Goal: Task Accomplishment & Management: Complete application form

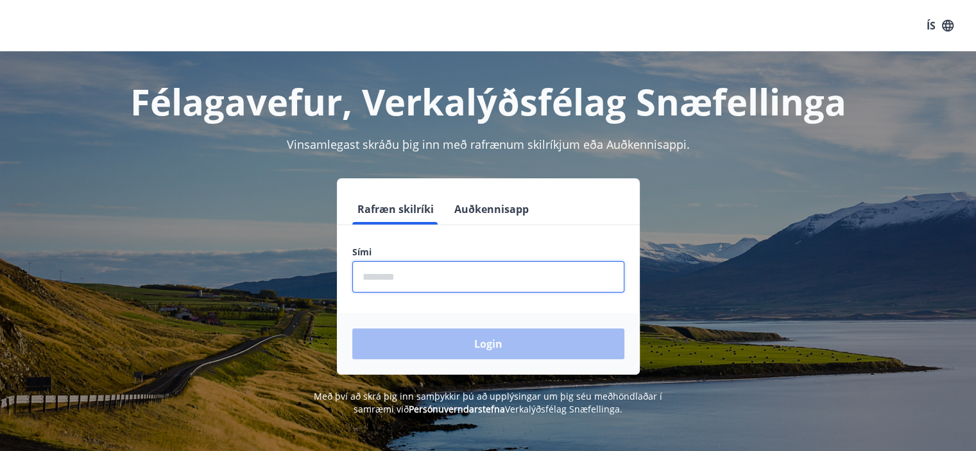
click at [465, 277] on input "phone" at bounding box center [488, 276] width 272 height 31
type input "********"
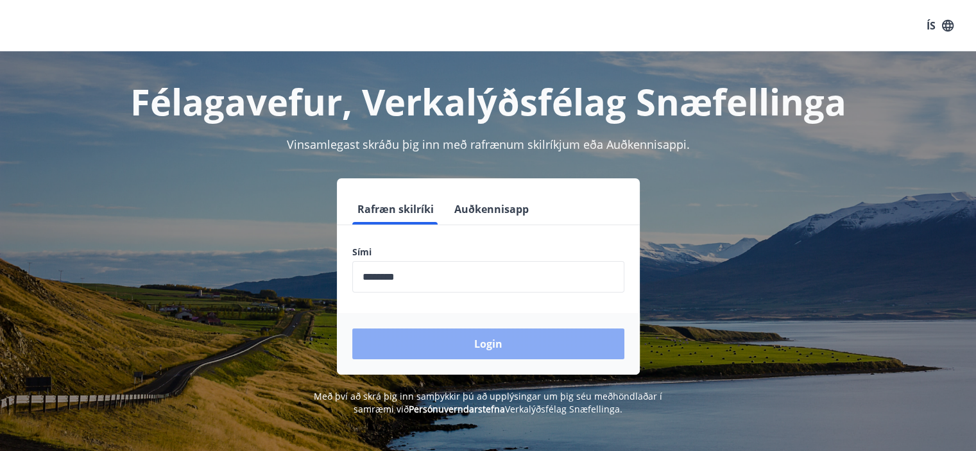
click at [445, 336] on button "Login" at bounding box center [488, 344] width 272 height 31
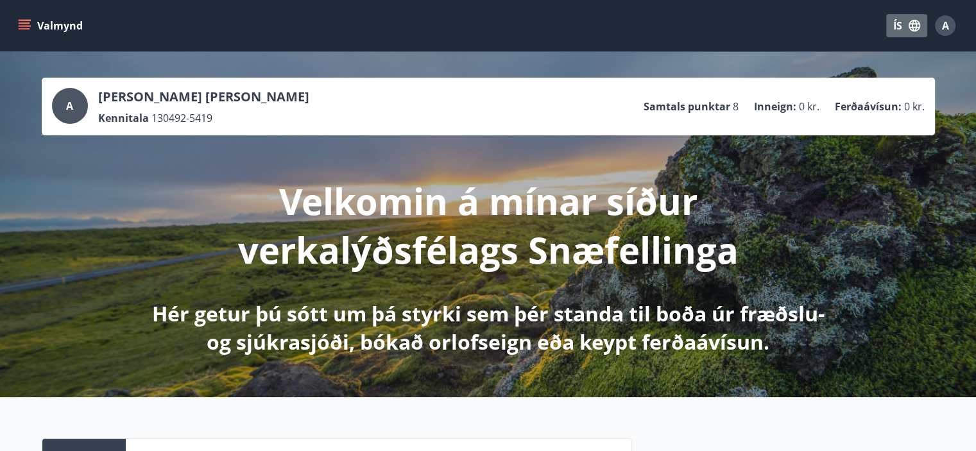
click at [899, 25] on button "ÍS" at bounding box center [907, 25] width 41 height 23
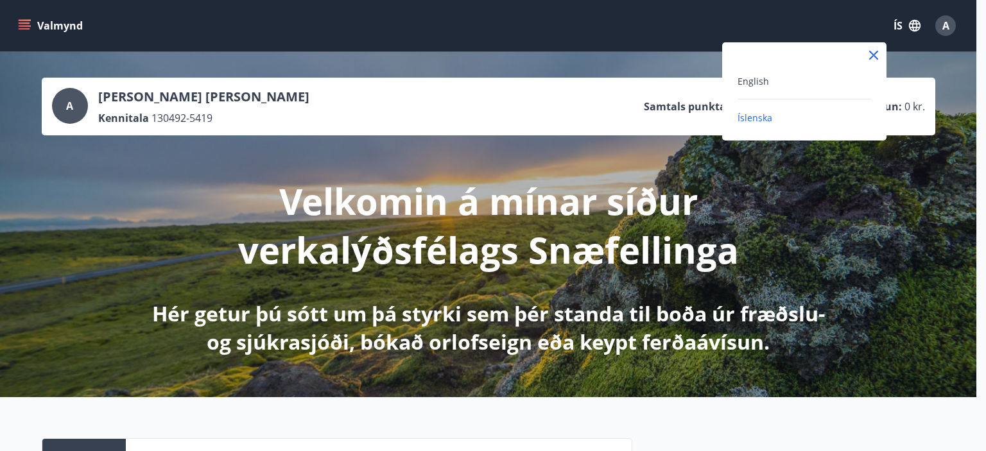
click at [788, 82] on div "English" at bounding box center [805, 80] width 134 height 15
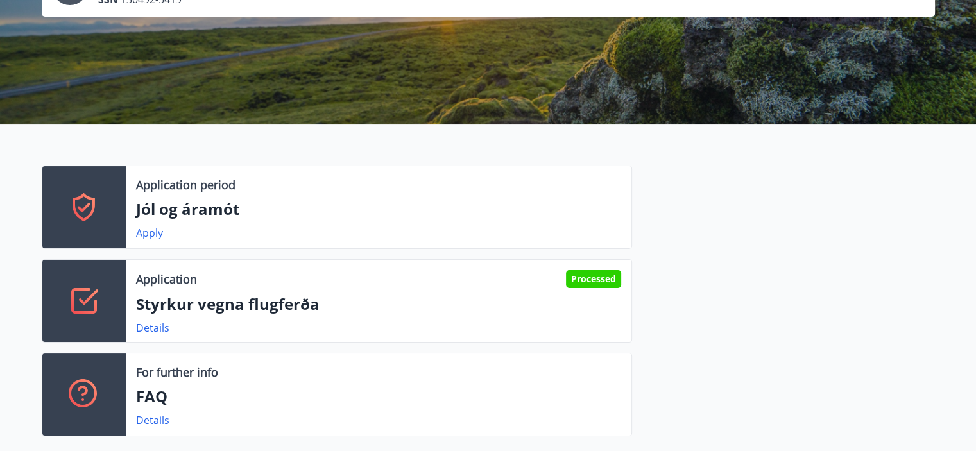
scroll to position [137, 0]
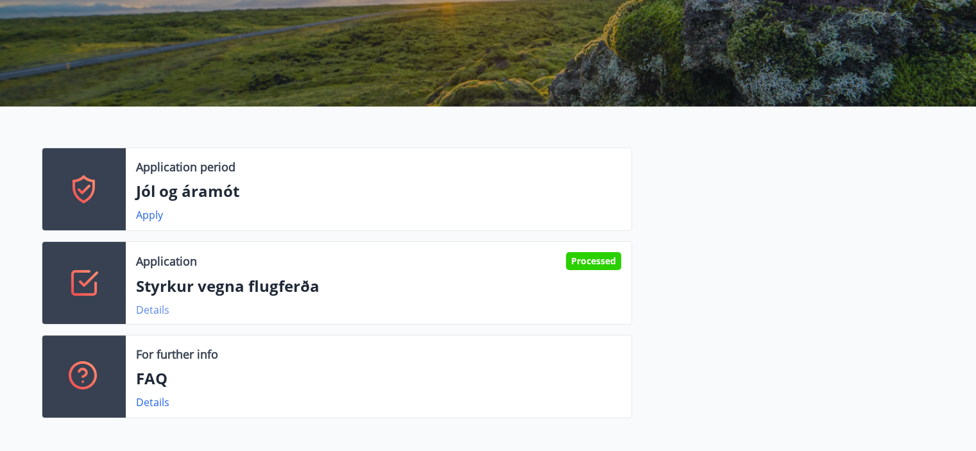
click at [154, 314] on link "Details" at bounding box center [152, 310] width 33 height 14
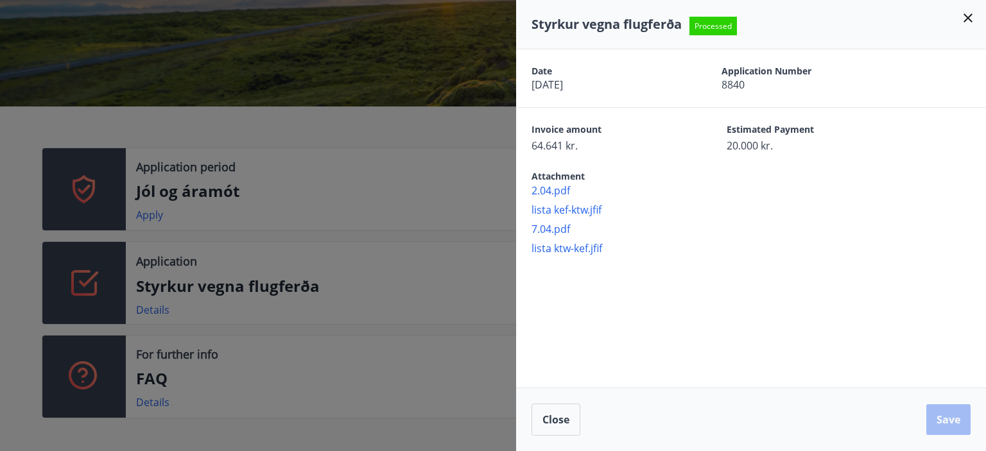
click at [967, 17] on icon at bounding box center [968, 17] width 9 height 9
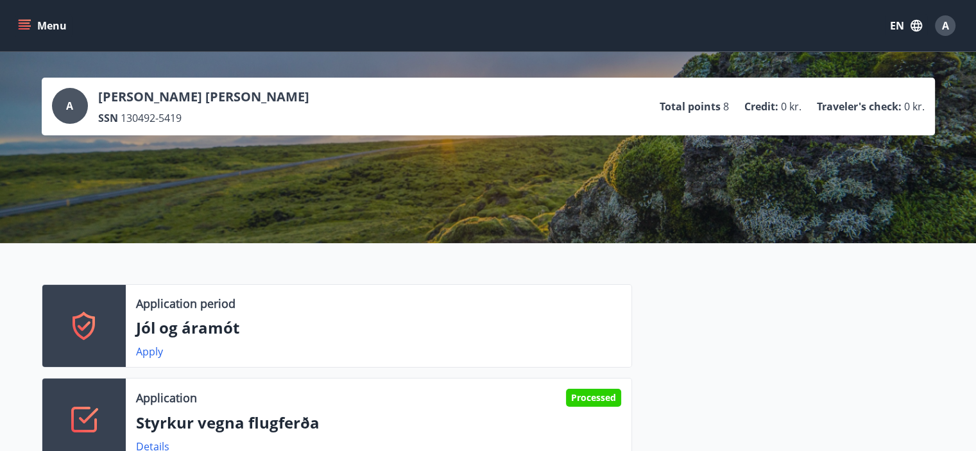
scroll to position [0, 0]
click at [19, 31] on icon "menu" at bounding box center [24, 25] width 13 height 13
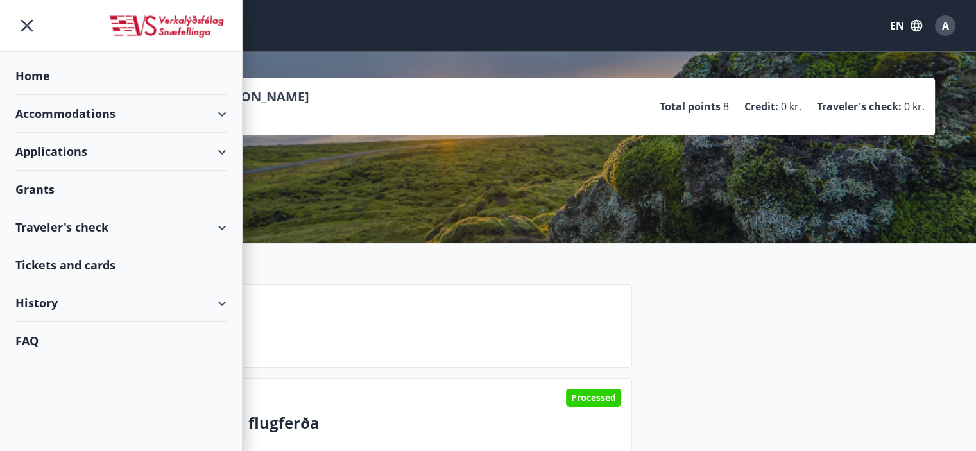
click at [38, 95] on div "Grants" at bounding box center [120, 76] width 211 height 38
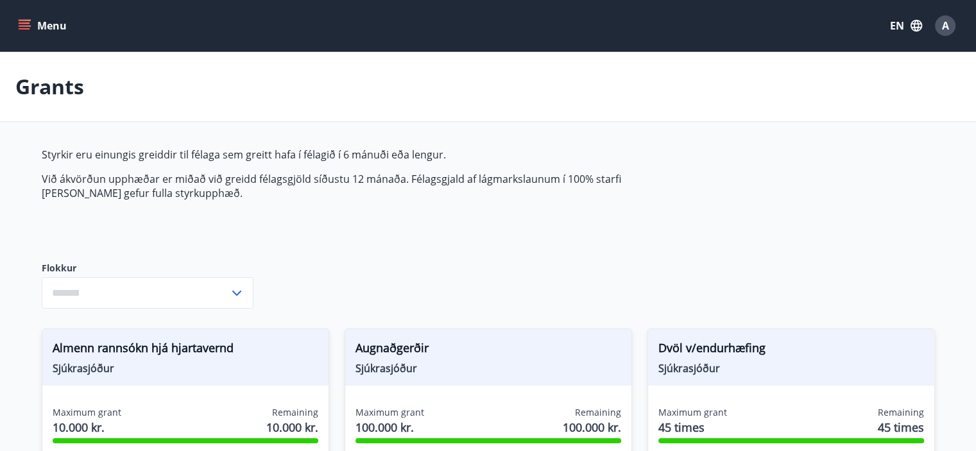
type input "***"
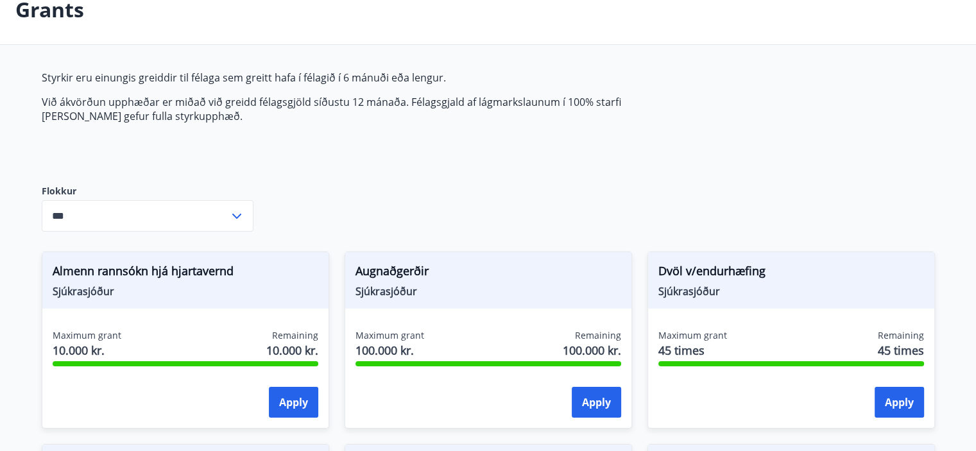
scroll to position [74, 0]
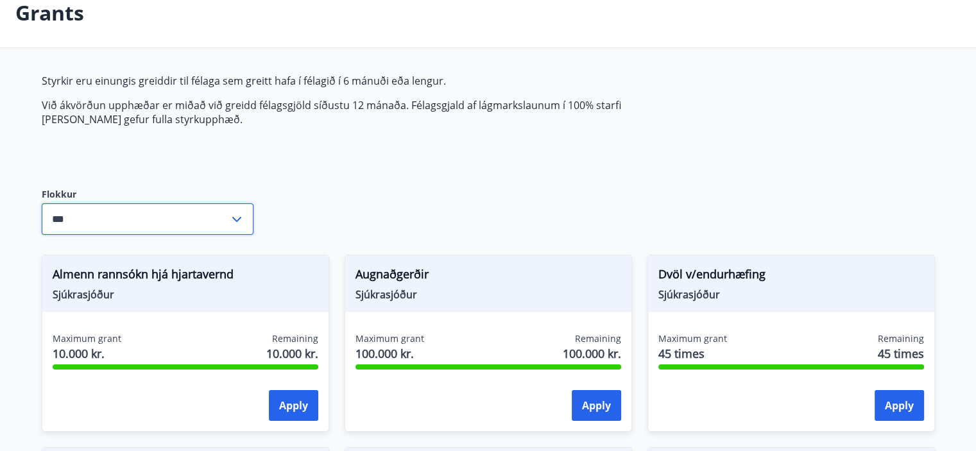
click at [130, 220] on input "***" at bounding box center [135, 218] width 187 height 31
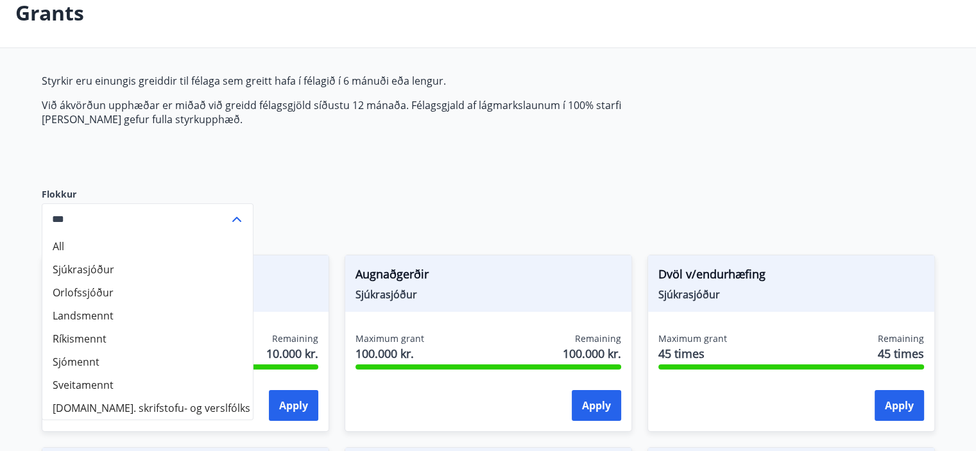
click at [130, 220] on input "***" at bounding box center [135, 218] width 187 height 31
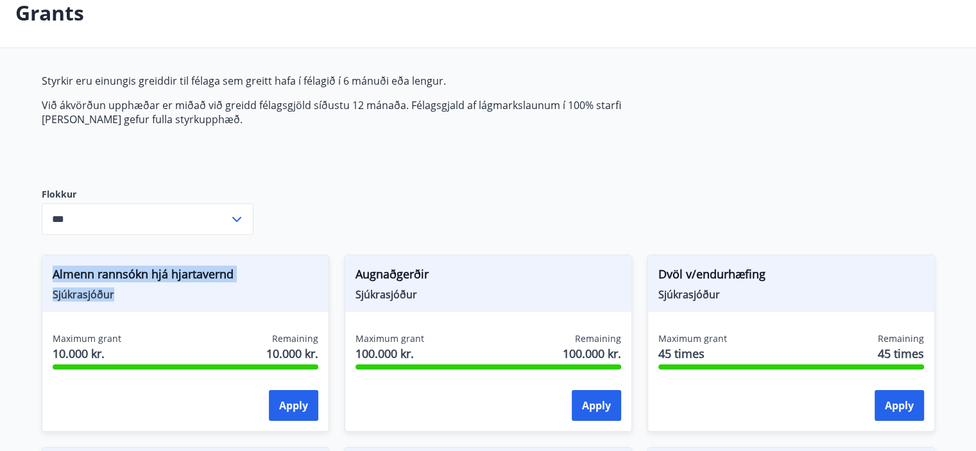
drag, startPoint x: 49, startPoint y: 277, endPoint x: 112, endPoint y: 299, distance: 65.8
click at [112, 299] on div "Almenn rannsókn hjá hjartavernd Sjúkrasjóður" at bounding box center [185, 283] width 286 height 56
copy div "Almenn rannsókn hjá hjartavernd Sjúkrasjóður"
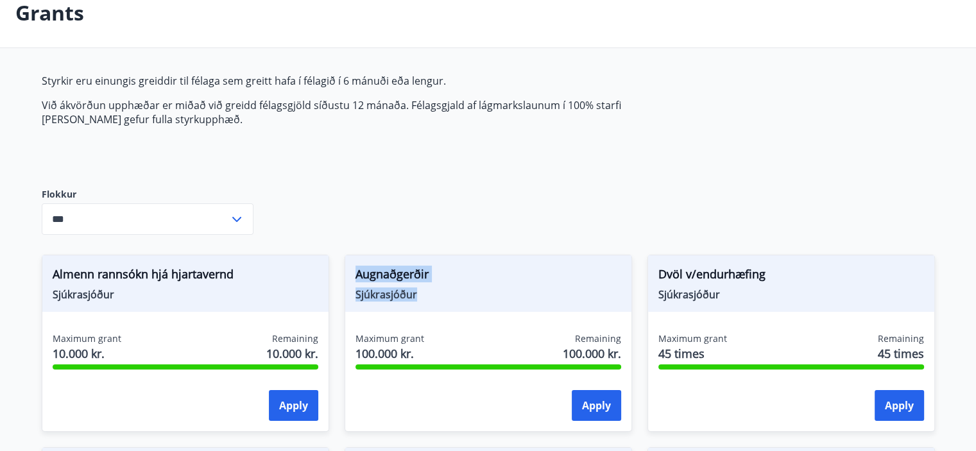
drag, startPoint x: 354, startPoint y: 270, endPoint x: 426, endPoint y: 290, distance: 74.4
click at [426, 290] on div "Augnaðgerðir Sjúkrasjóður" at bounding box center [488, 283] width 286 height 56
copy div "Augnaðgerðir Sjúkrasjóður"
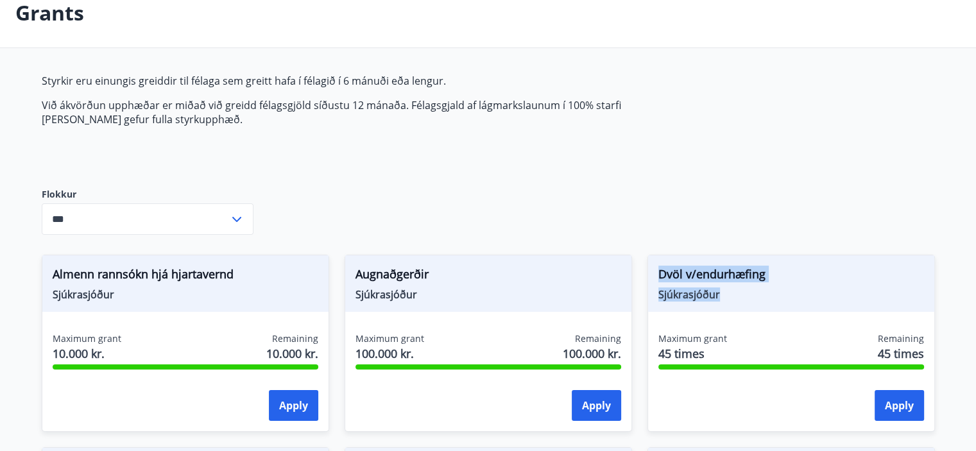
drag, startPoint x: 657, startPoint y: 272, endPoint x: 730, endPoint y: 295, distance: 76.9
click at [730, 295] on div "Dvöl v/endurhæfing Sjúkrasjóður" at bounding box center [791, 283] width 286 height 56
copy div "Dvöl v/endurhæfing Sjúkrasjóður"
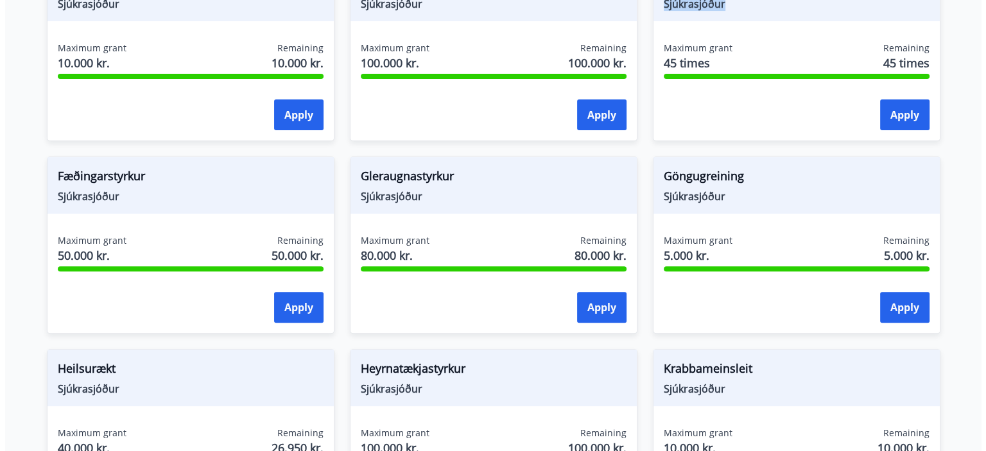
scroll to position [367, 0]
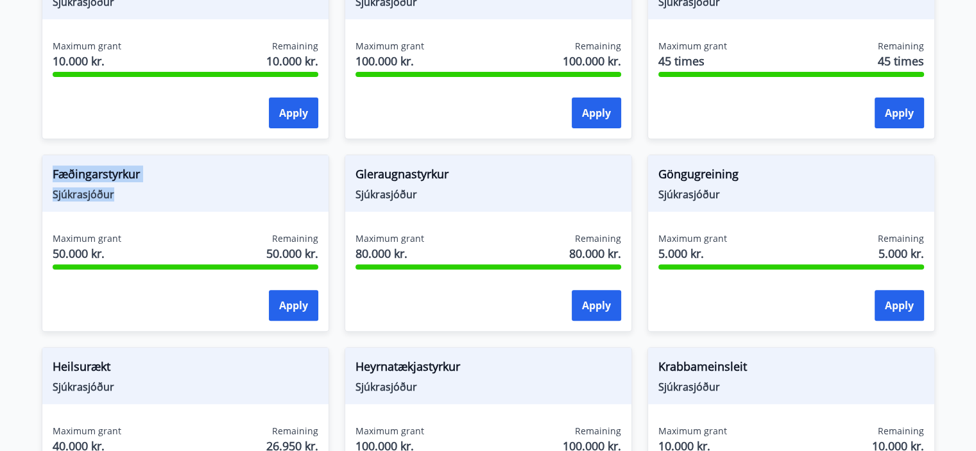
drag, startPoint x: 54, startPoint y: 172, endPoint x: 137, endPoint y: 189, distance: 85.2
click at [137, 189] on div "Fæðingarstyrkur Sjúkrasjóður" at bounding box center [185, 183] width 286 height 56
copy div "Fæðingarstyrkur Sjúkrasjóður"
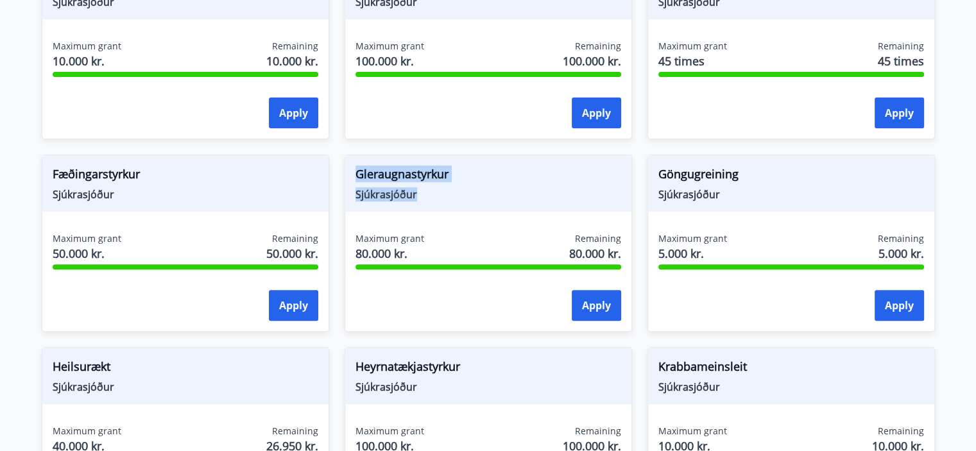
drag, startPoint x: 424, startPoint y: 189, endPoint x: 347, endPoint y: 166, distance: 80.2
click at [347, 166] on div "Gleraugnastyrkur Sjúkrasjóður" at bounding box center [488, 183] width 286 height 56
copy div "Gleraugnastyrkur Sjúkrasjóður"
click at [591, 310] on button "Apply" at bounding box center [596, 305] width 49 height 31
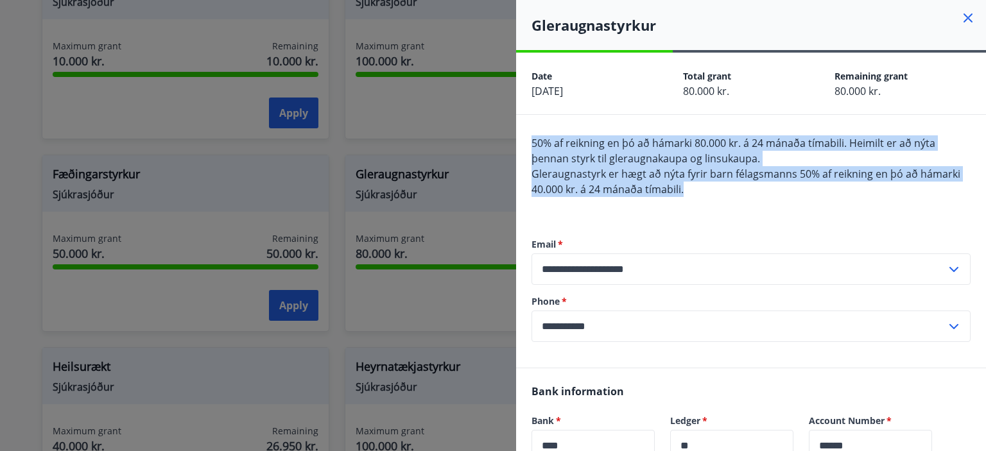
drag, startPoint x: 700, startPoint y: 187, endPoint x: 526, endPoint y: 143, distance: 179.1
click at [526, 143] on div "**********" at bounding box center [751, 241] width 470 height 253
copy span "50% af reikning en þó að hámarki 80.000 kr. á 24 mánaða tímabili. Heimilt er að…"
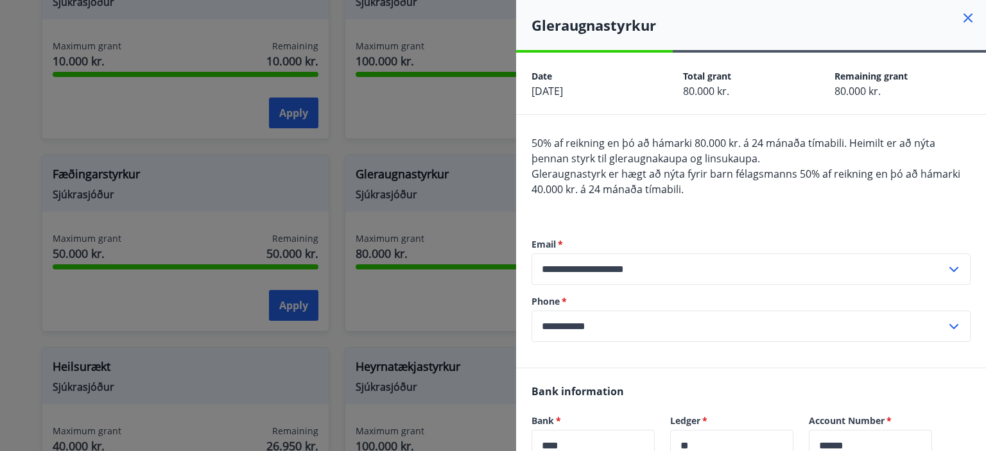
click at [751, 199] on div "50% af reikning en þó að hámarki 80.000 kr. á 24 mánaða tímabili. Heimilt er að…" at bounding box center [751, 173] width 439 height 77
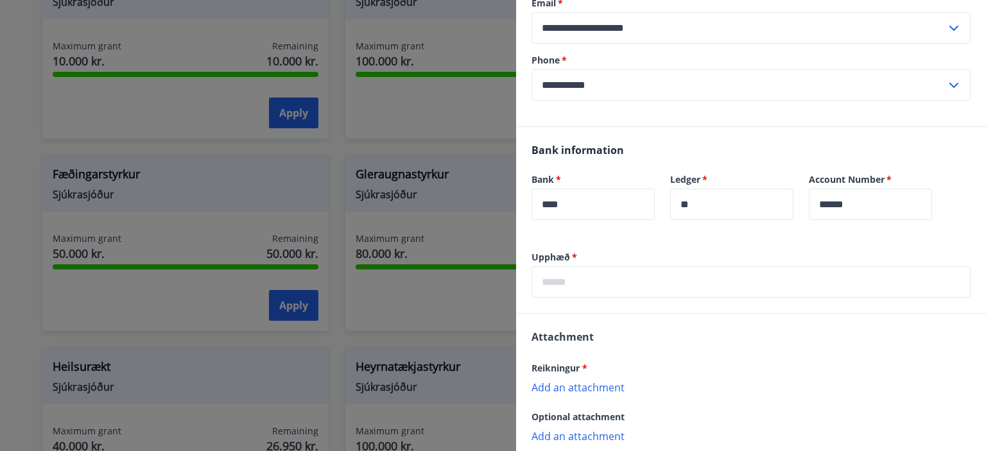
scroll to position [270, 0]
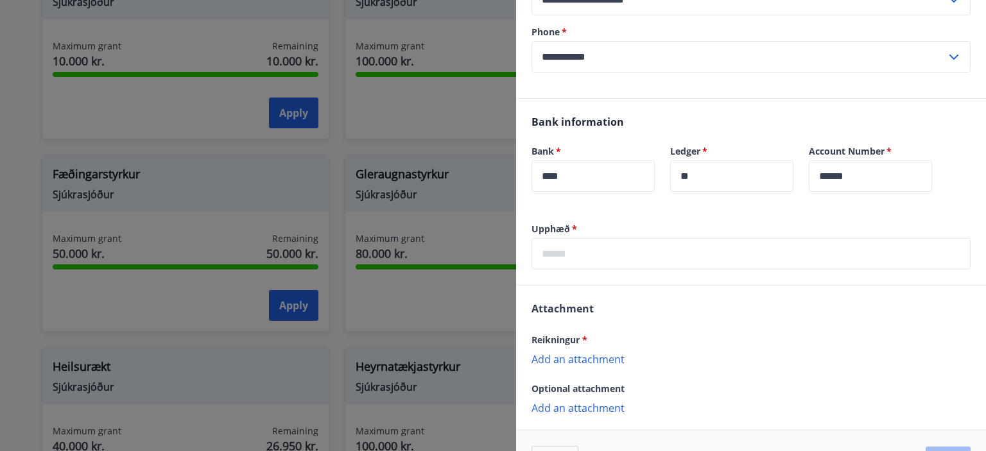
click at [562, 253] on input "text" at bounding box center [751, 253] width 439 height 31
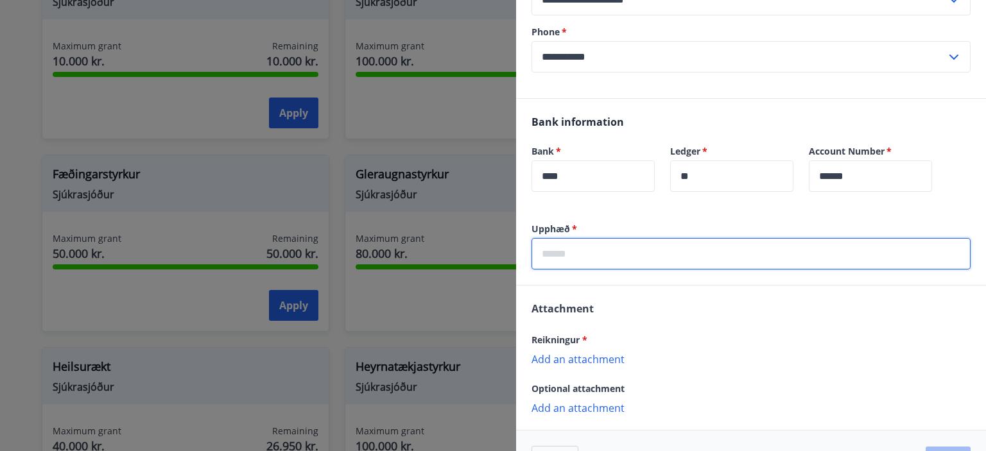
click at [562, 252] on input "text" at bounding box center [751, 253] width 439 height 31
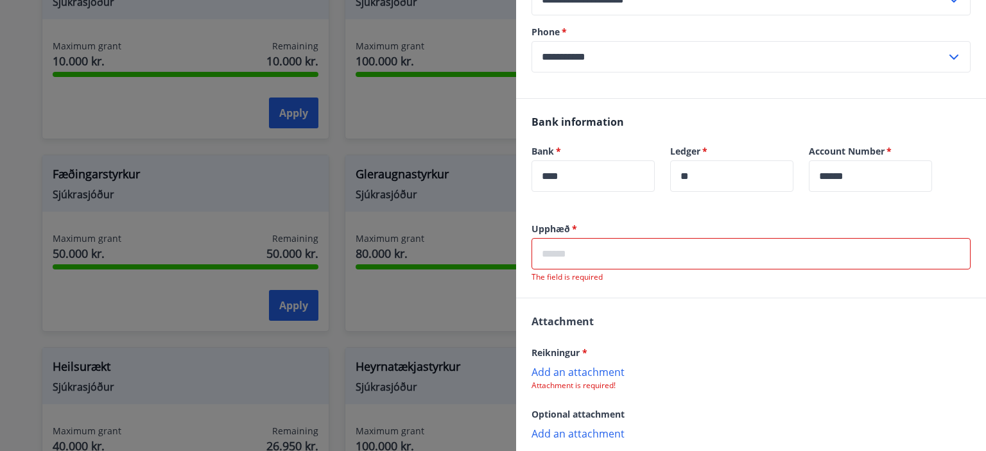
click at [588, 255] on input "text" at bounding box center [751, 253] width 439 height 31
paste input "******"
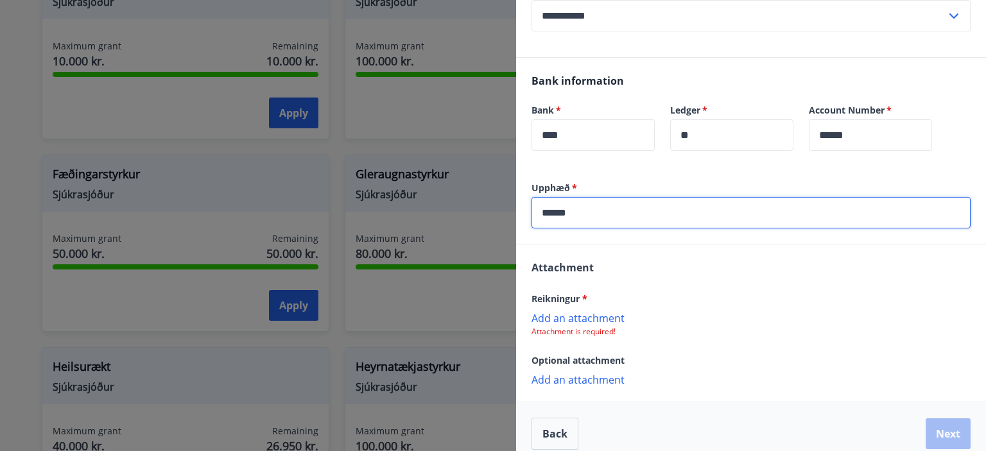
scroll to position [324, 0]
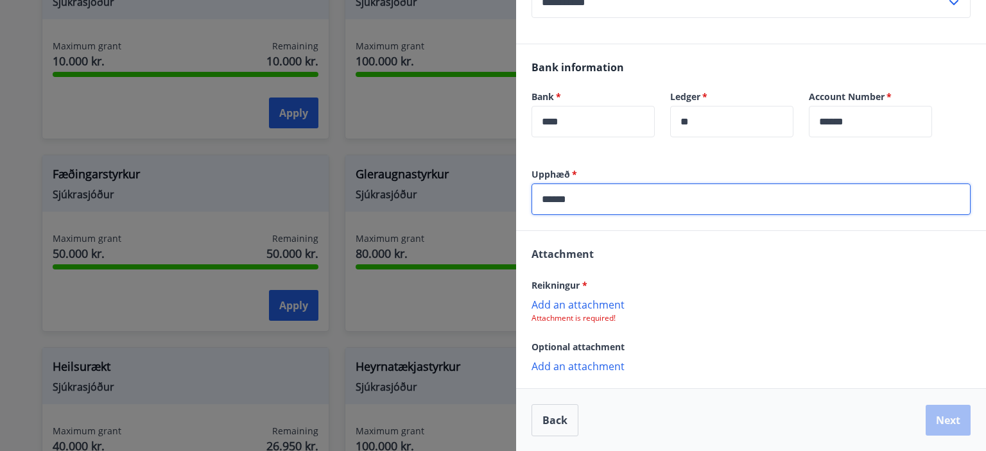
type input "******"
click at [580, 304] on p "Add an attachment" at bounding box center [751, 304] width 439 height 13
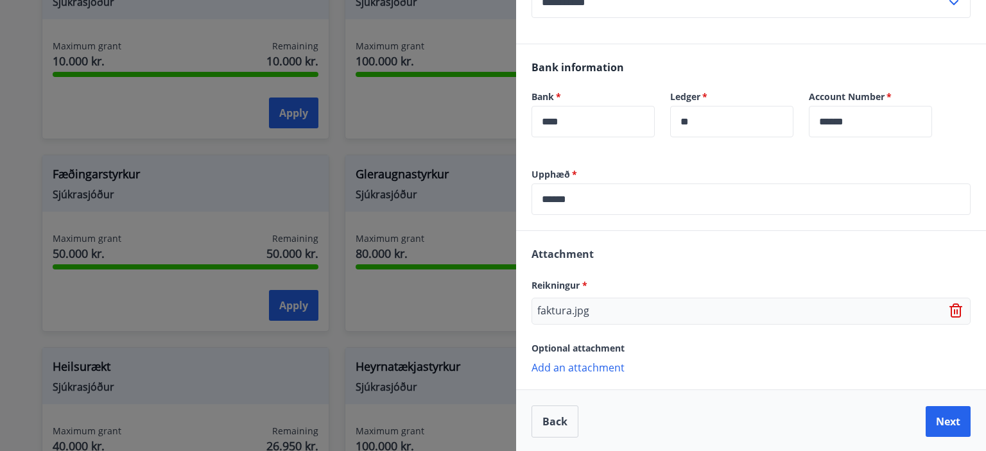
click at [571, 369] on p "Add an attachment" at bounding box center [751, 367] width 439 height 13
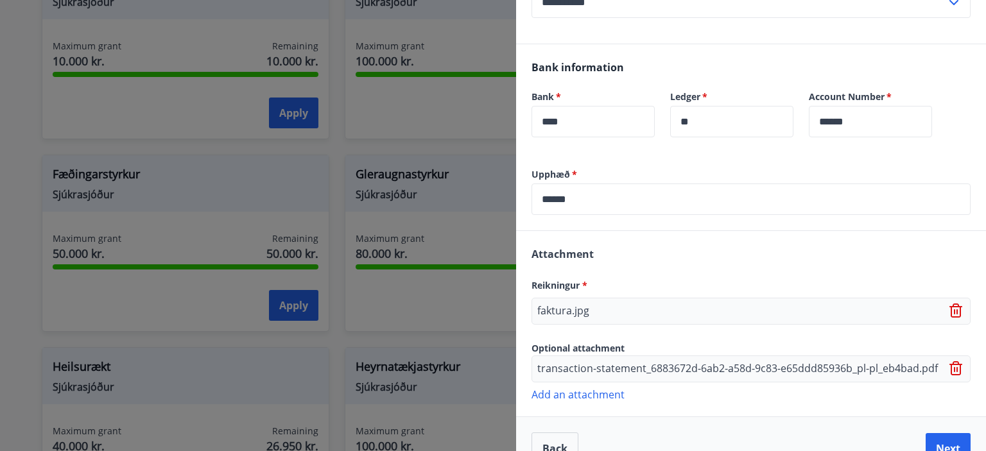
scroll to position [352, 0]
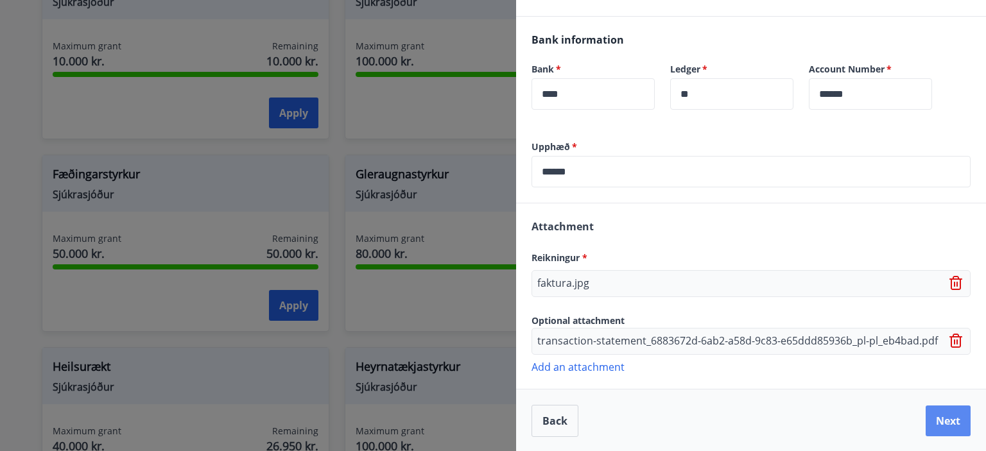
click at [935, 415] on button "Next" at bounding box center [948, 421] width 45 height 31
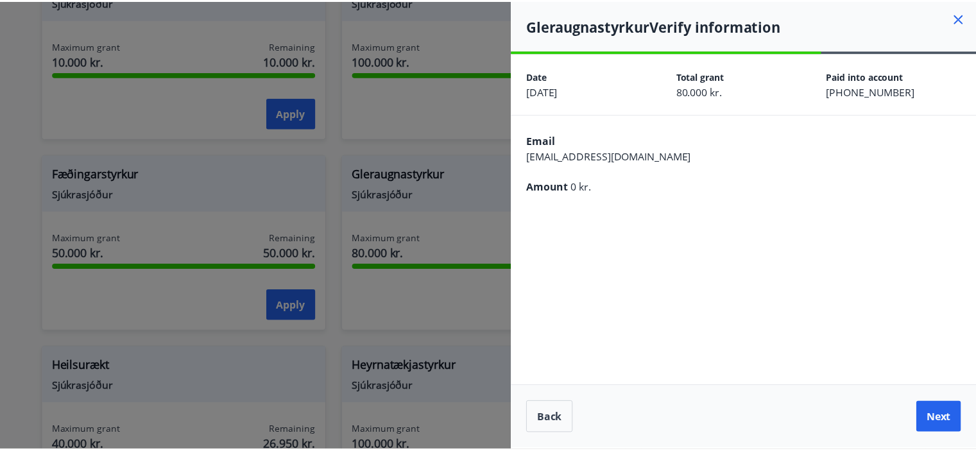
scroll to position [0, 0]
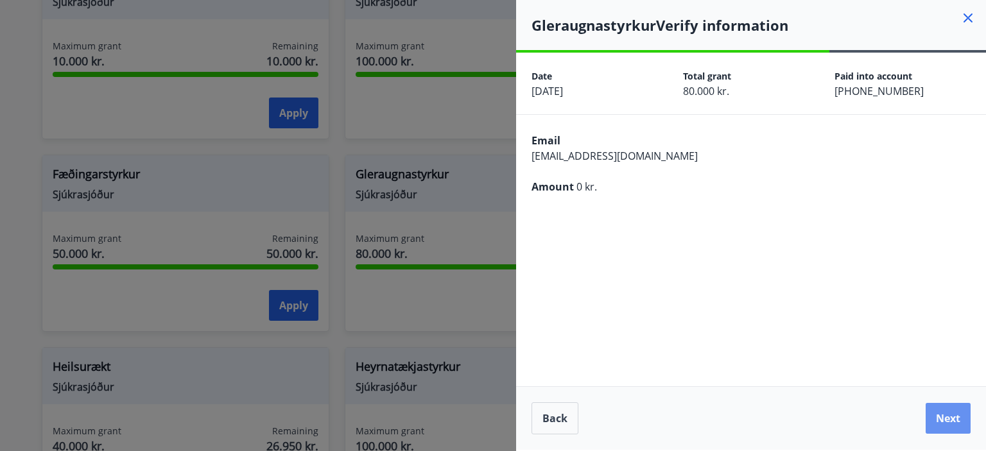
click at [935, 415] on button "Next" at bounding box center [948, 418] width 45 height 31
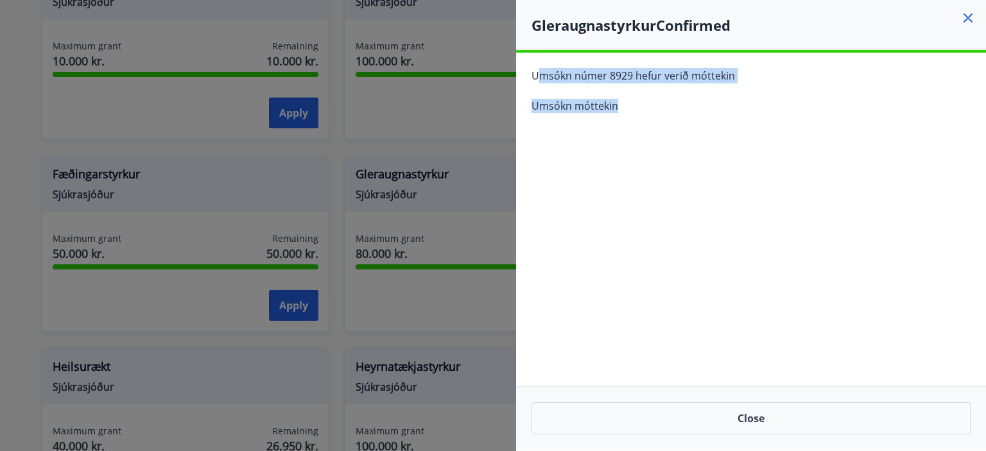
drag, startPoint x: 535, startPoint y: 78, endPoint x: 641, endPoint y: 102, distance: 107.9
click at [641, 102] on div "Umsókn númer 8929 hefur verið móttekin Umsókn móttekin" at bounding box center [751, 96] width 470 height 86
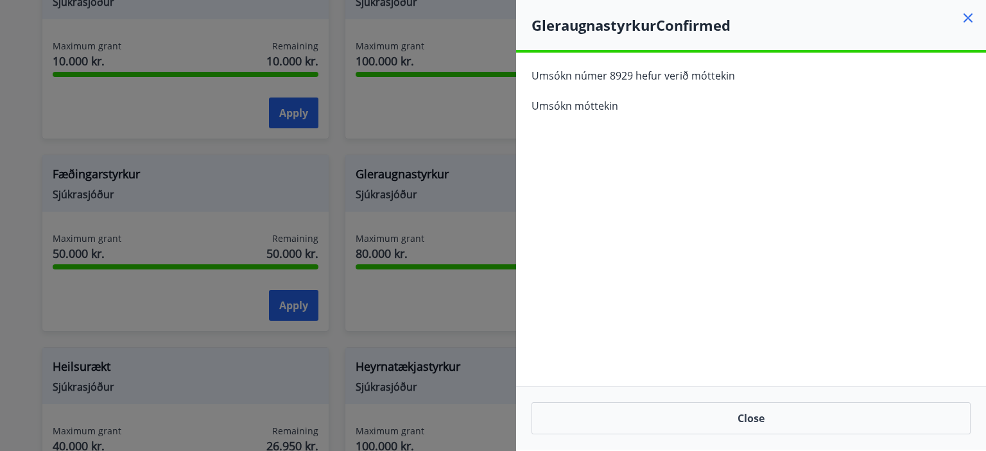
click at [528, 78] on div "Umsókn númer 8929 hefur verið móttekin Umsókn móttekin" at bounding box center [751, 96] width 470 height 86
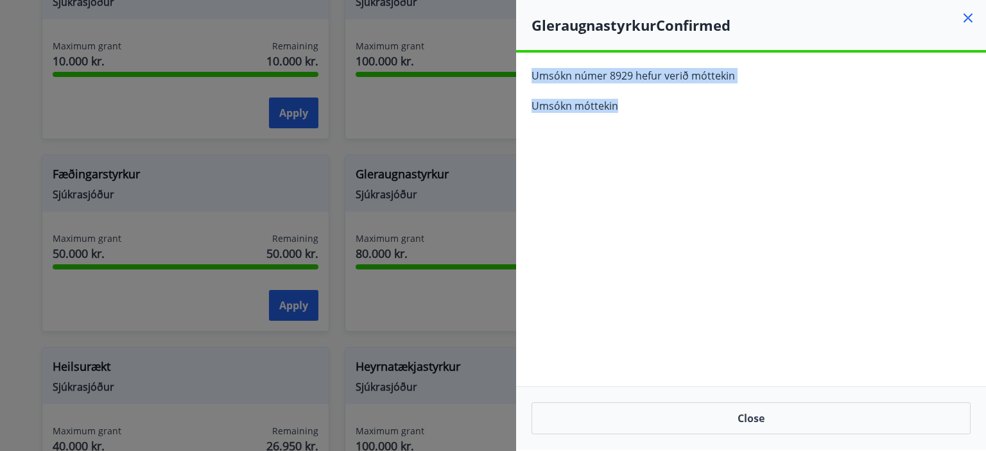
drag, startPoint x: 530, startPoint y: 75, endPoint x: 643, endPoint y: 128, distance: 124.3
click at [643, 128] on div "Umsókn númer 8929 hefur verið móttekin Umsókn móttekin" at bounding box center [751, 96] width 470 height 86
copy div "Umsókn númer 8929 hefur verið móttekin Umsókn móttekin"
click at [757, 420] on button "Close" at bounding box center [751, 418] width 439 height 32
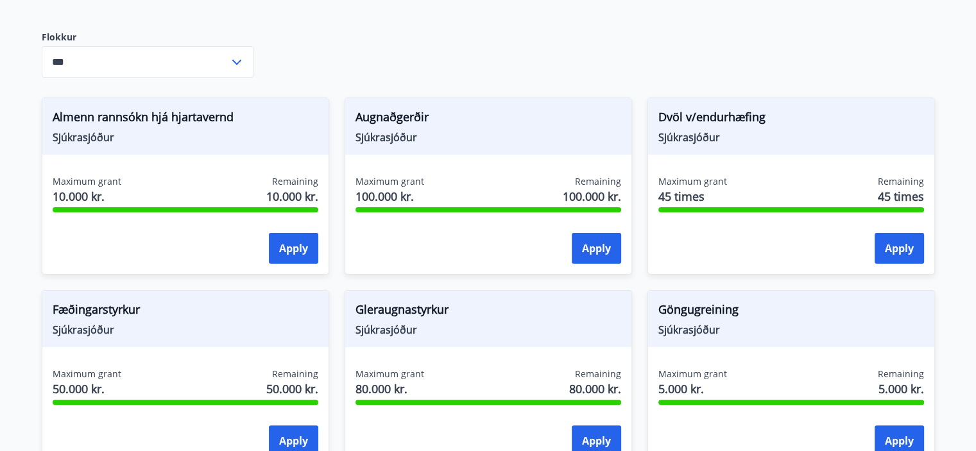
scroll to position [205, 0]
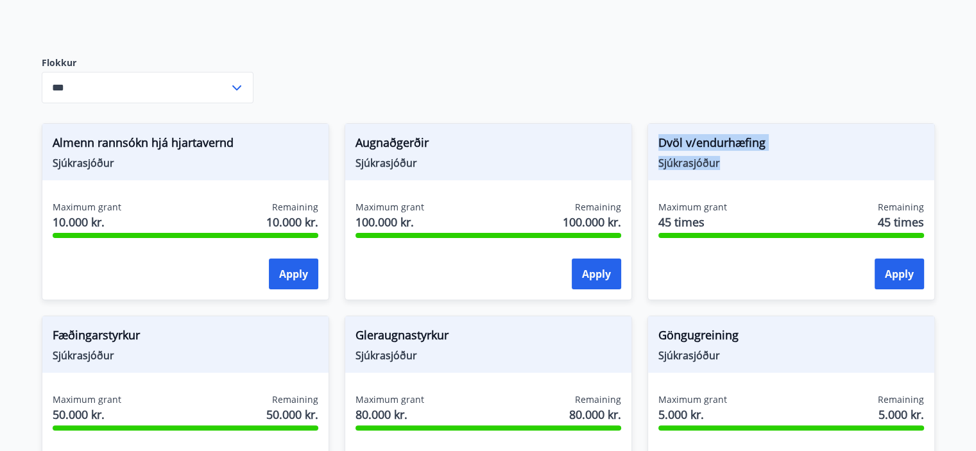
drag, startPoint x: 723, startPoint y: 165, endPoint x: 660, endPoint y: 140, distance: 68.3
click at [660, 140] on div "Dvöl v/endurhæfing Sjúkrasjóður" at bounding box center [791, 152] width 286 height 56
copy div "Dvöl v/endurhæfing Sjúkrasjóður"
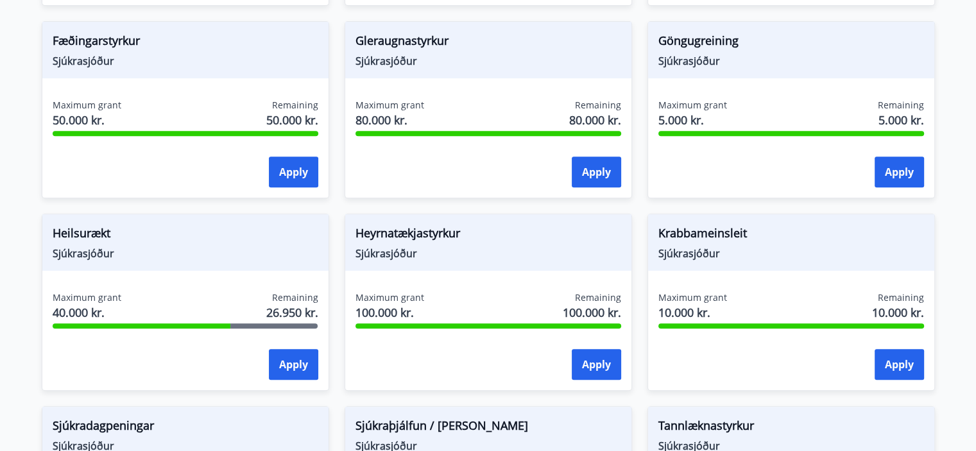
scroll to position [548, 0]
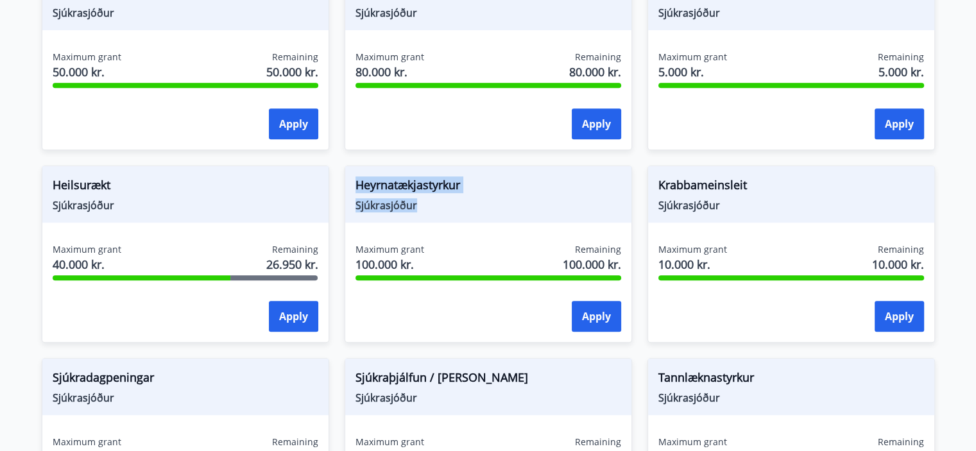
drag, startPoint x: 442, startPoint y: 203, endPoint x: 350, endPoint y: 186, distance: 93.4
click at [350, 186] on div "Heyrnatækjastyrkur Sjúkrasjóður" at bounding box center [488, 194] width 286 height 56
copy div "Heyrnatækjastyrkur Sjúkrasjóður"
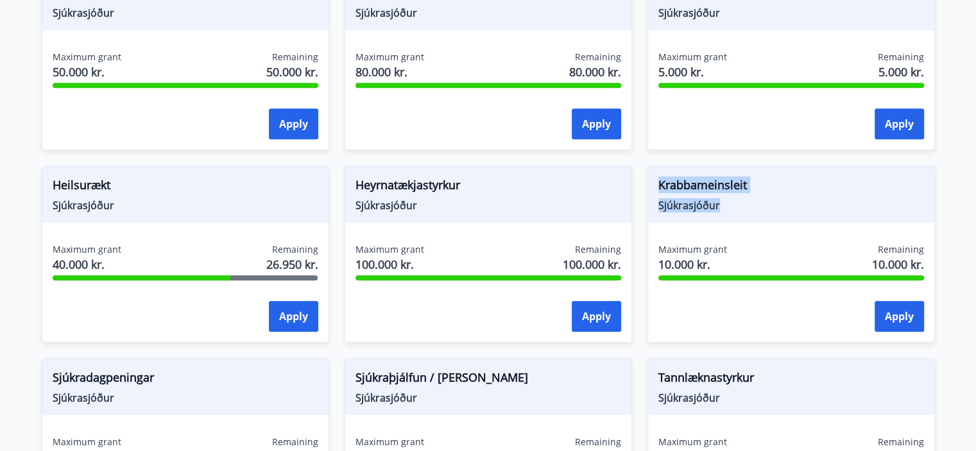
drag, startPoint x: 721, startPoint y: 211, endPoint x: 657, endPoint y: 180, distance: 70.6
click at [657, 180] on div "Krabbameinsleit Sjúkrasjóður" at bounding box center [791, 194] width 286 height 56
copy div "Krabbameinsleit Sjúkrasjóður"
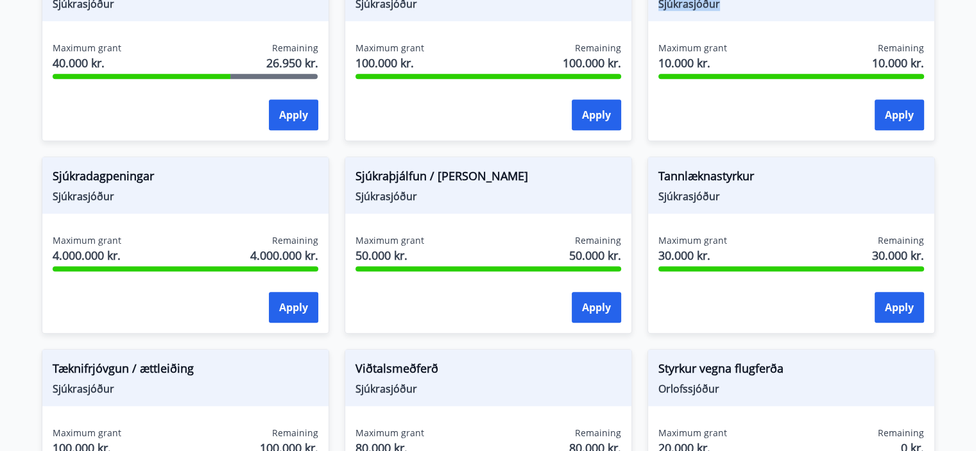
scroll to position [760, 0]
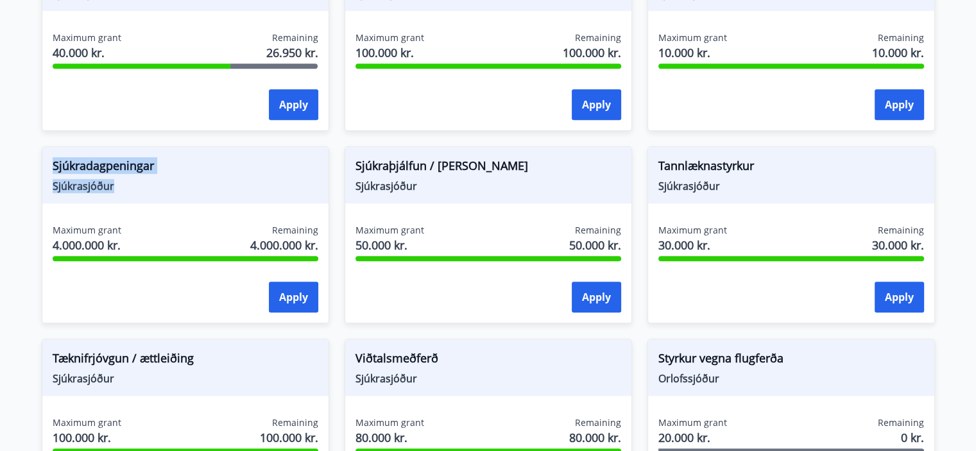
drag, startPoint x: 139, startPoint y: 187, endPoint x: 27, endPoint y: 151, distance: 117.3
click at [27, 151] on div "Sjúkradagpeningar Sjúkrasjóður Maximum grant 4.000.000 kr. Remaining 4.000.000 …" at bounding box center [177, 227] width 303 height 193
click at [31, 220] on div "Sjúkradagpeningar Sjúkrasjóður Maximum grant 4.000.000 kr. Remaining 4.000.000 …" at bounding box center [177, 227] width 303 height 193
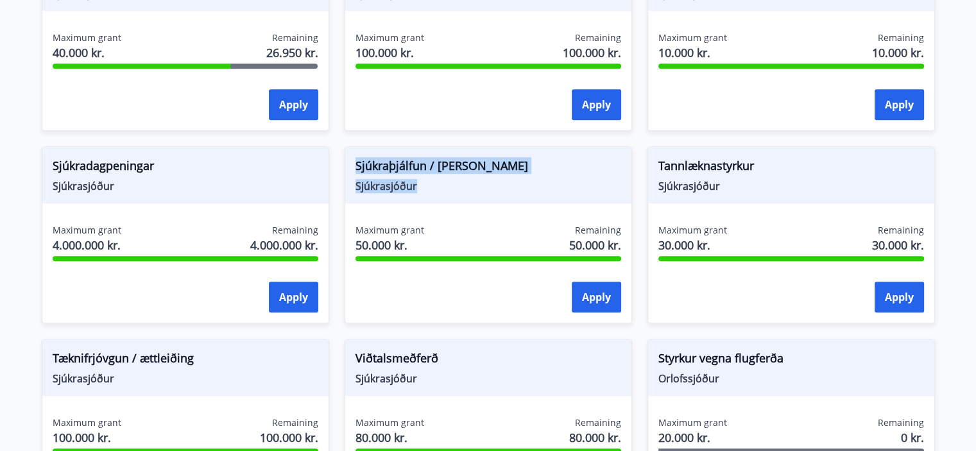
drag, startPoint x: 433, startPoint y: 182, endPoint x: 349, endPoint y: 164, distance: 85.4
click at [349, 164] on div "Sjúkraþjálfun / [PERSON_NAME] Sjúkrasjóður" at bounding box center [488, 175] width 286 height 56
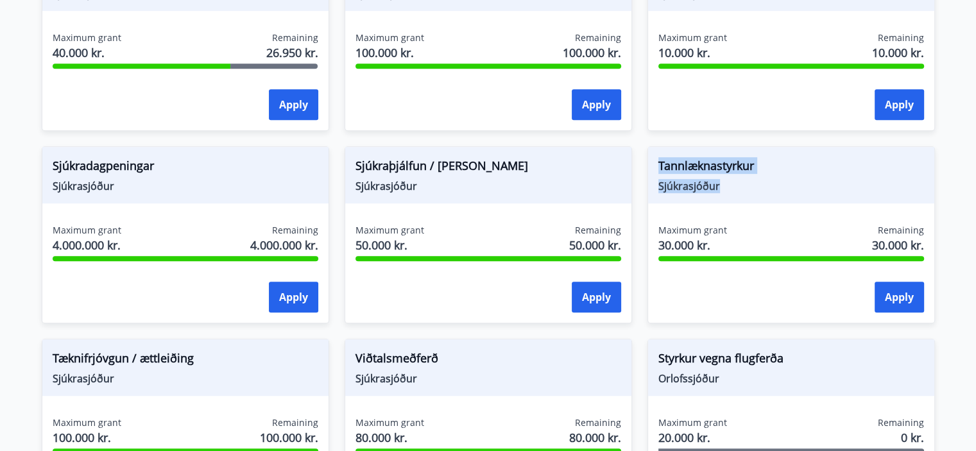
drag, startPoint x: 736, startPoint y: 184, endPoint x: 650, endPoint y: 161, distance: 89.5
click at [650, 161] on div "Tannlæknastyrkur Sjúkrasjóður" at bounding box center [791, 175] width 286 height 56
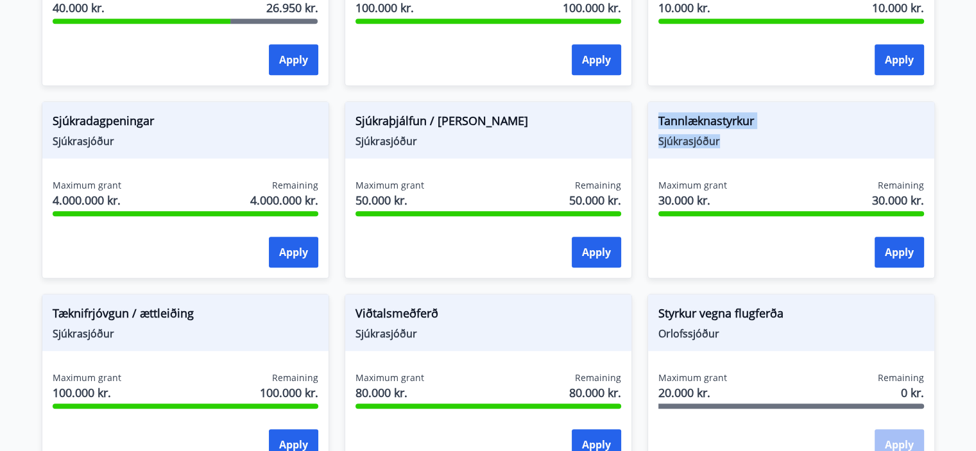
scroll to position [1021, 0]
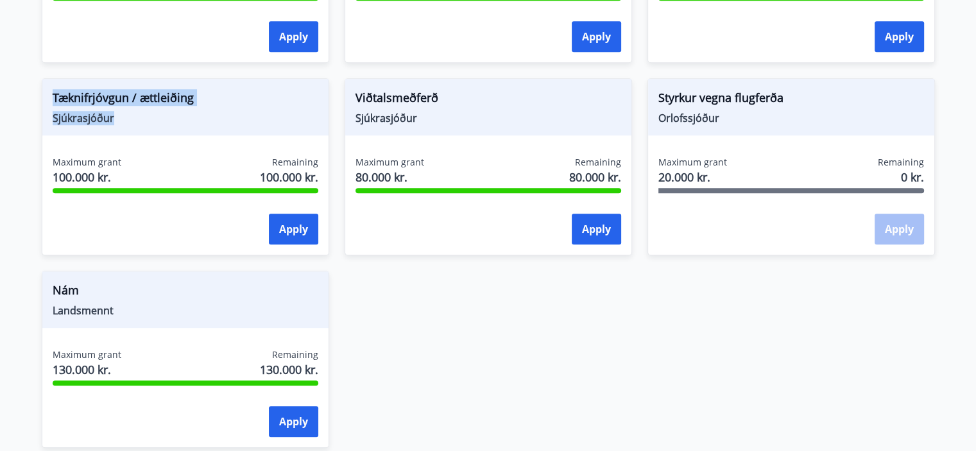
drag, startPoint x: 167, startPoint y: 112, endPoint x: 39, endPoint y: 95, distance: 128.8
click at [39, 95] on div "Tæknifrjóvgun / ættleiðing Sjúkrasjóður Maximum grant 100.000 kr. Remaining 100…" at bounding box center [177, 159] width 303 height 193
drag, startPoint x: 129, startPoint y: 295, endPoint x: 72, endPoint y: 307, distance: 58.4
click at [72, 307] on div "Nám Landsmennt" at bounding box center [185, 300] width 286 height 56
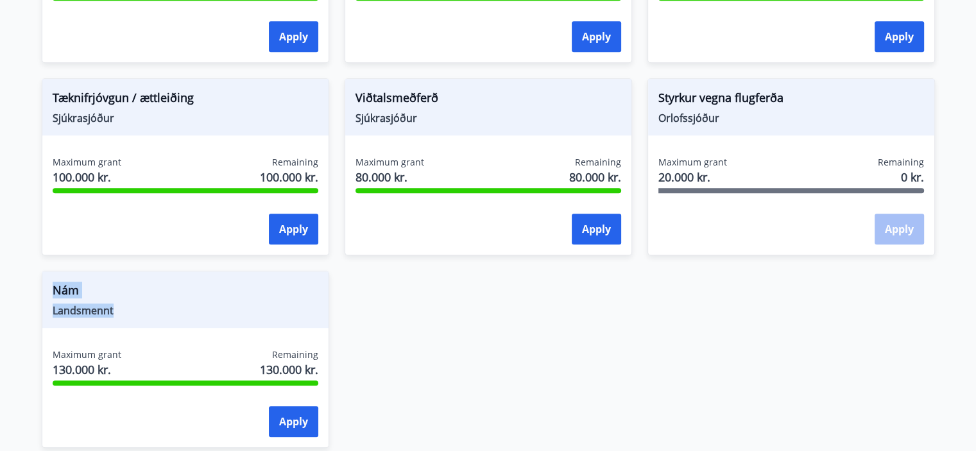
drag, startPoint x: 47, startPoint y: 289, endPoint x: 118, endPoint y: 307, distance: 73.6
click at [118, 307] on div "Nám Landsmennt" at bounding box center [185, 300] width 286 height 56
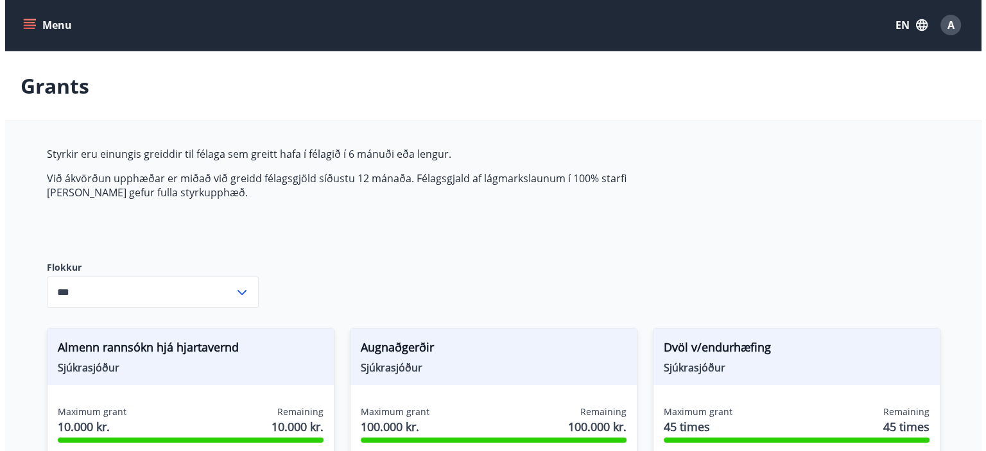
scroll to position [0, 0]
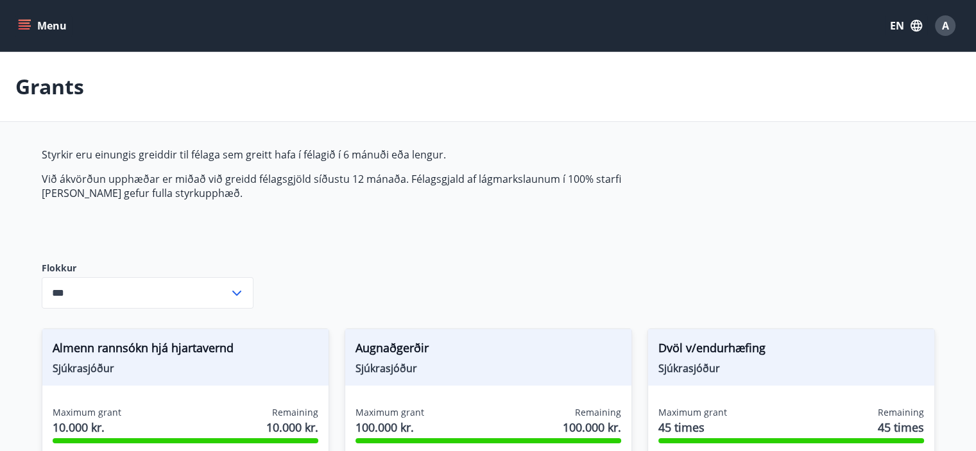
click at [948, 30] on span "A" at bounding box center [945, 26] width 7 height 14
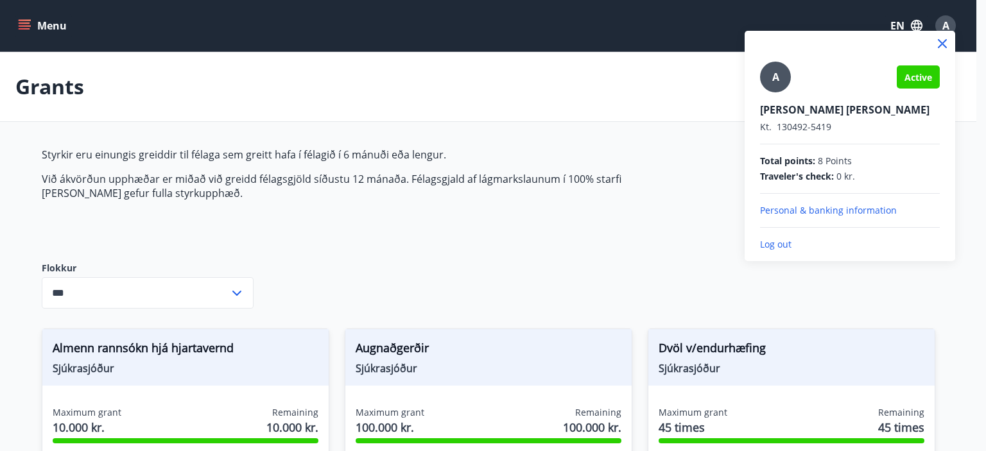
click at [808, 160] on span "Total points :" at bounding box center [787, 161] width 55 height 13
click at [774, 248] on p "Log out" at bounding box center [850, 244] width 180 height 13
